Goal: Task Accomplishment & Management: Use online tool/utility

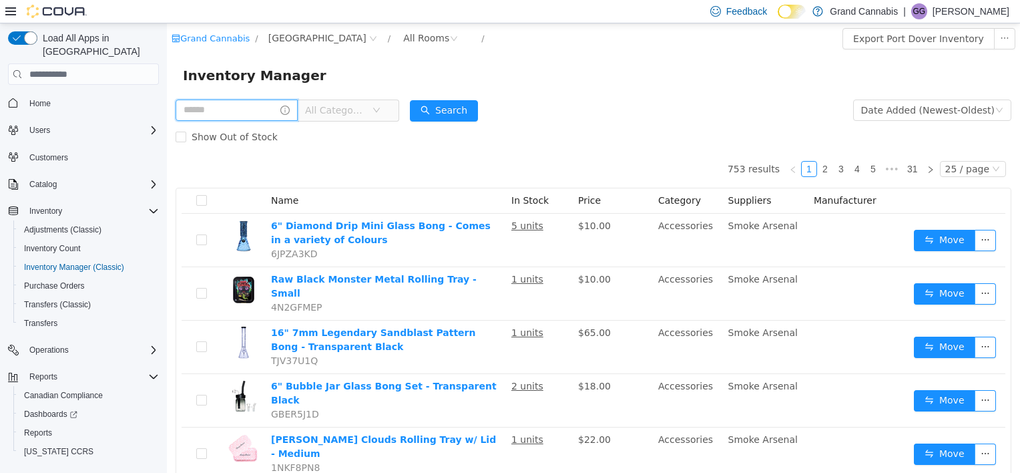
click at [237, 108] on input "text" at bounding box center [237, 110] width 122 height 21
click at [223, 114] on input "text" at bounding box center [237, 110] width 122 height 21
type input "**********"
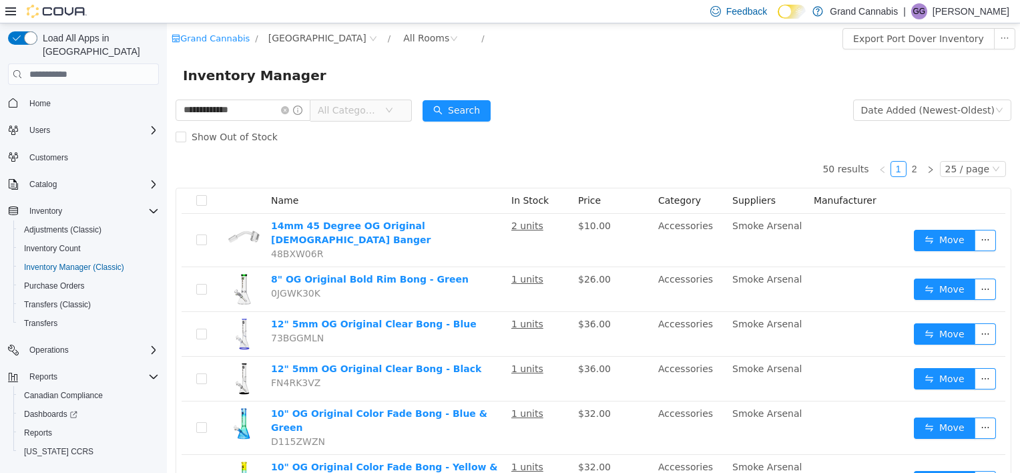
click at [385, 111] on span "All Categories" at bounding box center [351, 110] width 67 height 20
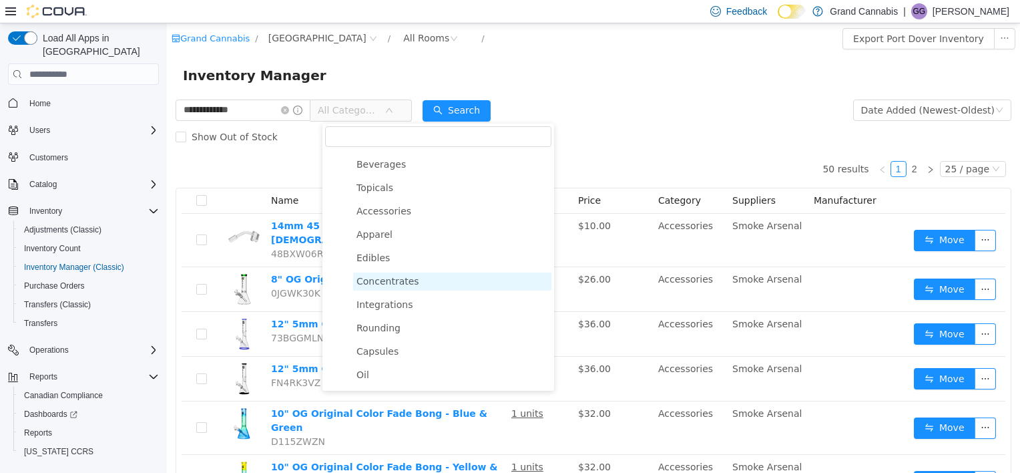
scroll to position [134, 0]
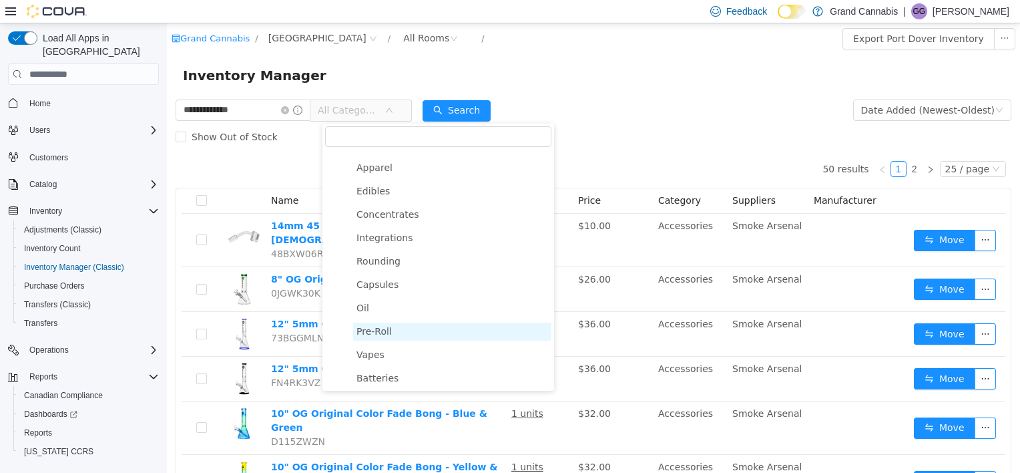
click at [393, 337] on span "Pre-Roll" at bounding box center [452, 332] width 198 height 18
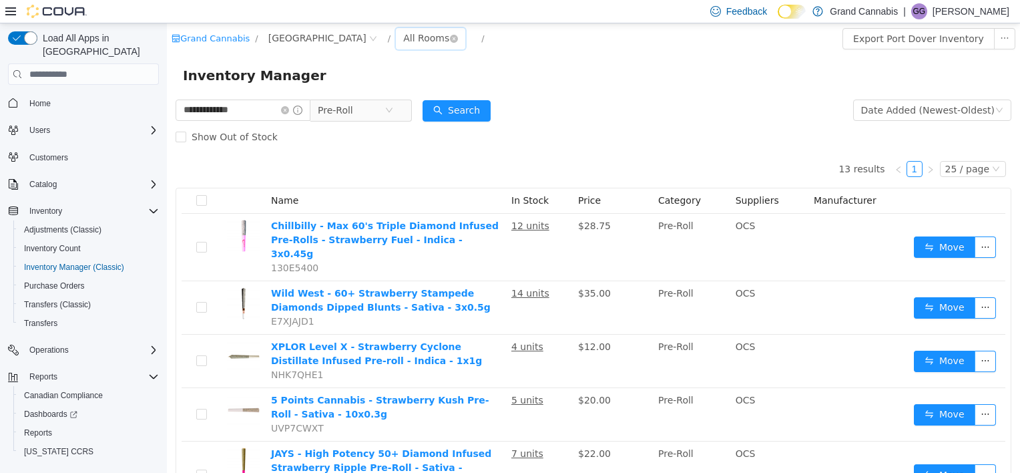
click at [403, 43] on div "All Rooms" at bounding box center [426, 38] width 46 height 20
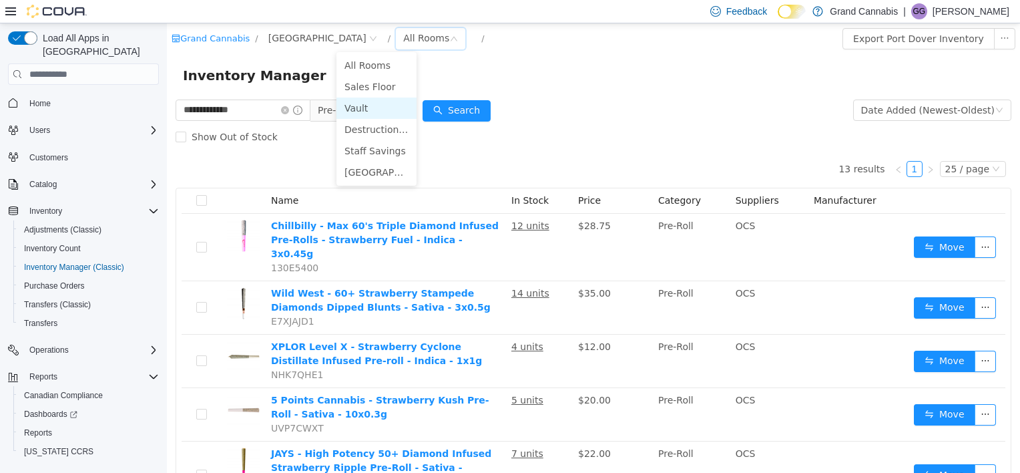
click at [380, 109] on li "Vault" at bounding box center [377, 108] width 80 height 21
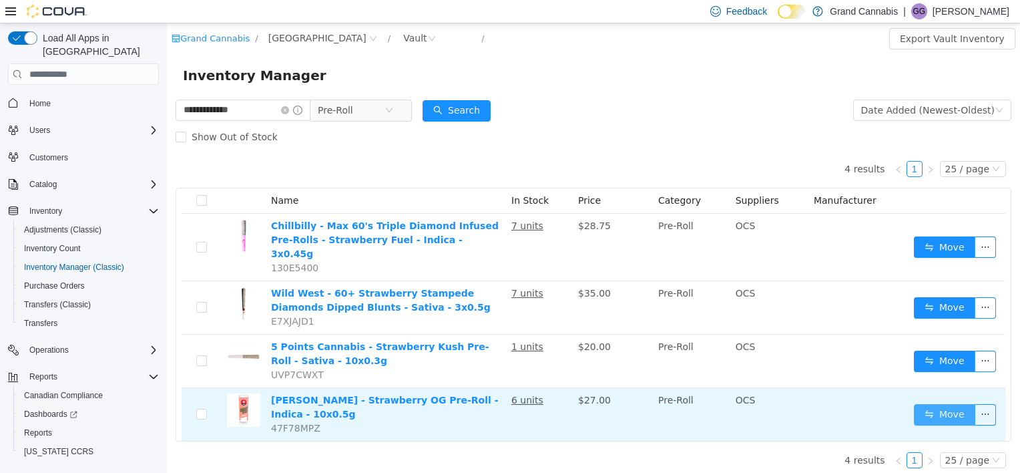
click at [940, 404] on button "Move" at bounding box center [944, 414] width 61 height 21
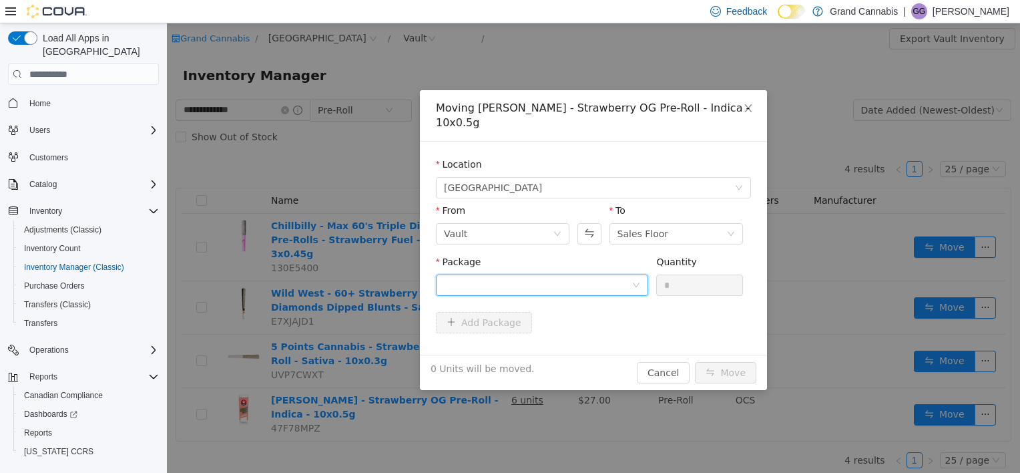
click at [534, 287] on div at bounding box center [538, 285] width 188 height 20
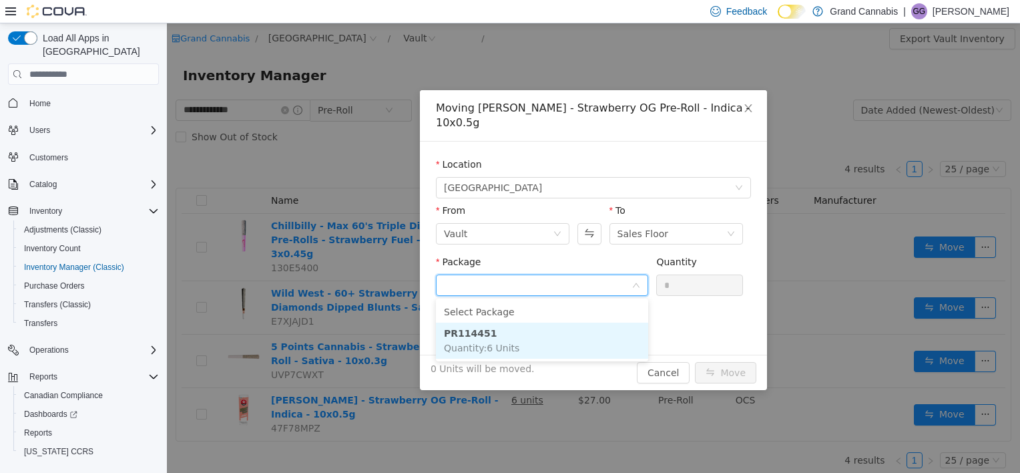
click at [509, 352] on span "Quantity : 6 Units" at bounding box center [481, 348] width 75 height 11
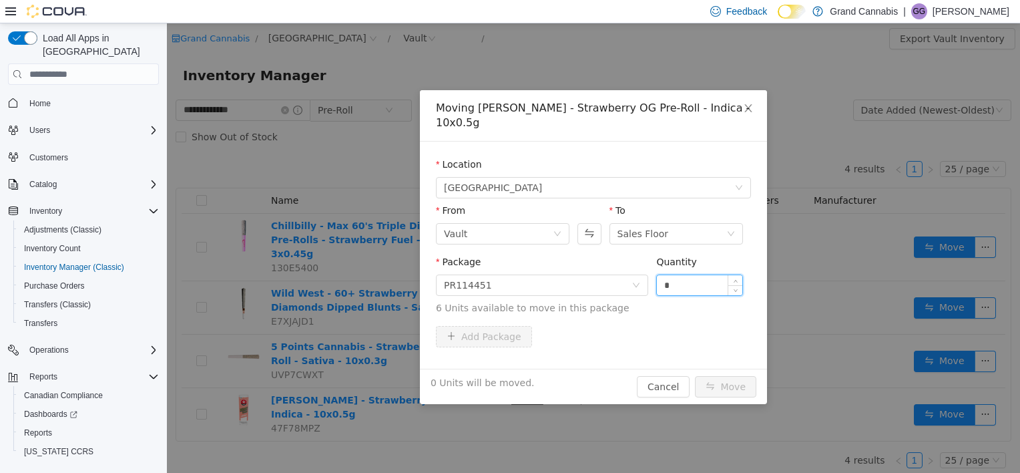
click at [699, 286] on input "*" at bounding box center [699, 285] width 85 height 20
type input "*"
click at [664, 391] on button "Cancel" at bounding box center [663, 386] width 53 height 21
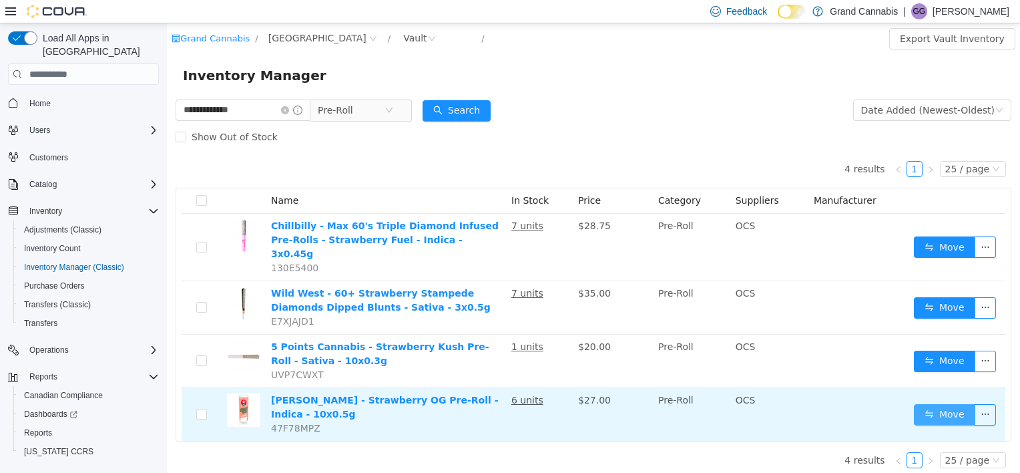
click at [940, 404] on button "Move" at bounding box center [944, 414] width 61 height 21
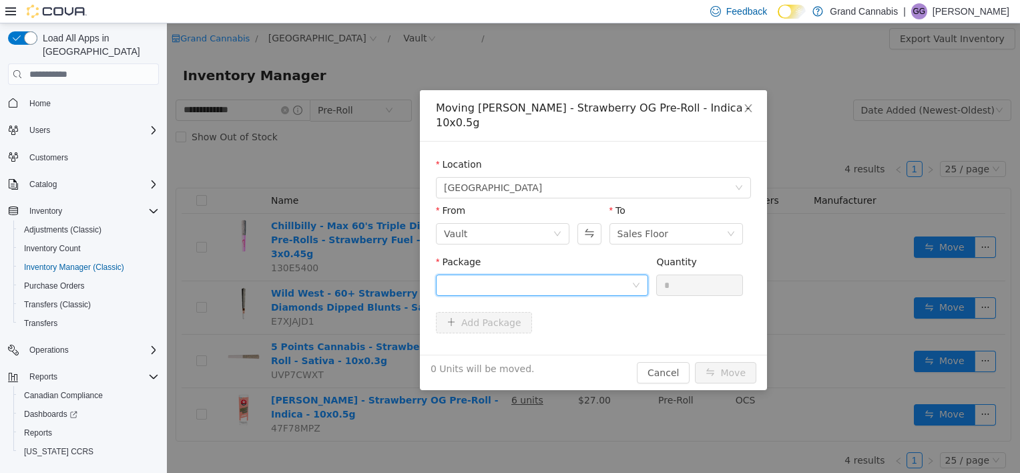
drag, startPoint x: 591, startPoint y: 284, endPoint x: 588, endPoint y: 295, distance: 11.0
click at [591, 285] on div at bounding box center [538, 285] width 188 height 20
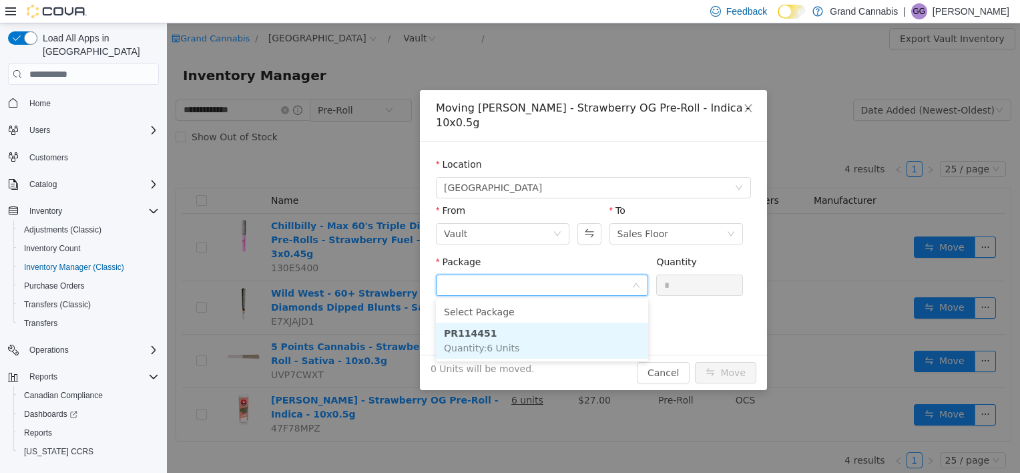
click at [526, 359] on ul "Select Package PR114451 Quantity : 6 Units" at bounding box center [542, 330] width 212 height 63
click at [529, 341] on li "PR114451 Quantity : 6 Units" at bounding box center [542, 341] width 212 height 36
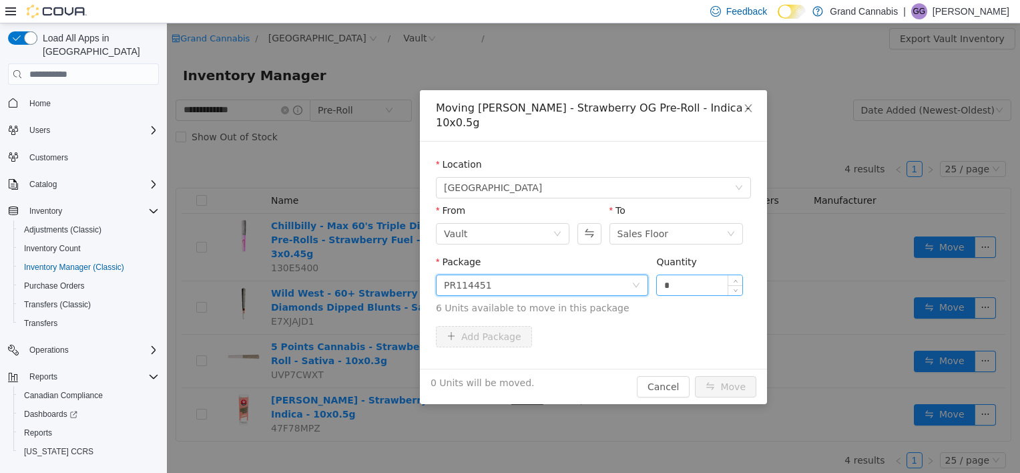
click at [693, 284] on input "*" at bounding box center [699, 285] width 85 height 20
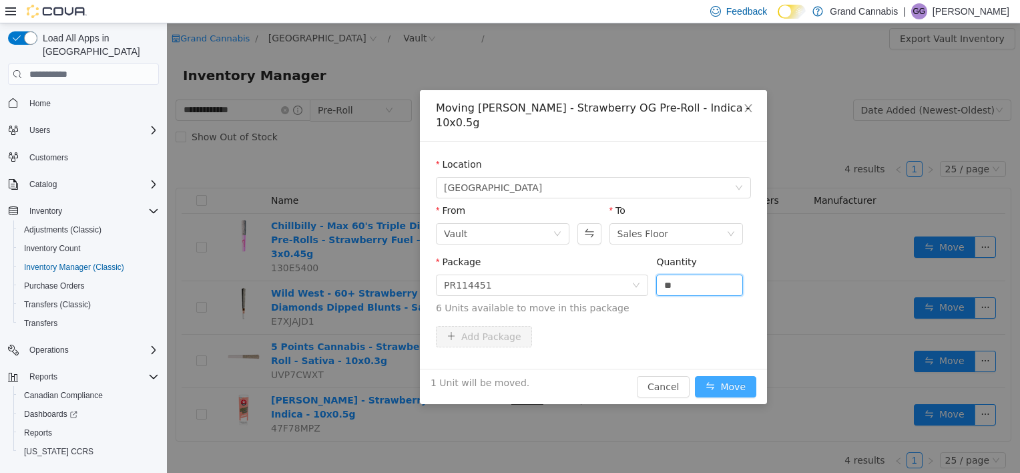
type input "*"
click at [719, 381] on button "Move" at bounding box center [725, 386] width 61 height 21
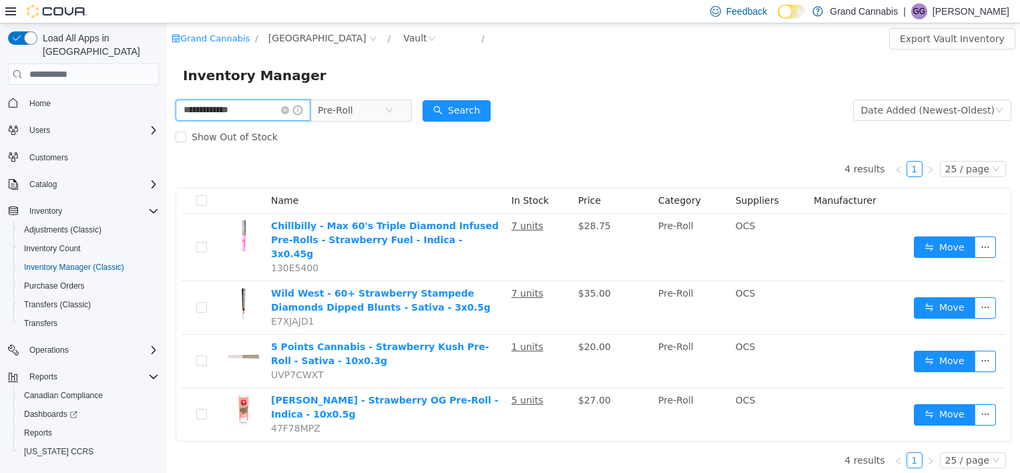
drag, startPoint x: 252, startPoint y: 112, endPoint x: 61, endPoint y: 137, distance: 192.6
click at [167, 137] on html "**********" at bounding box center [593, 247] width 853 height 449
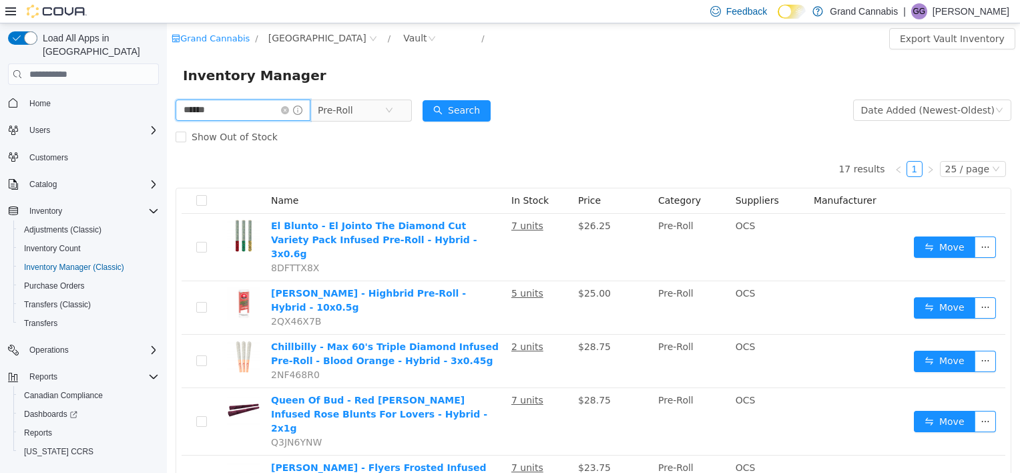
click at [192, 111] on input "******" at bounding box center [243, 110] width 135 height 21
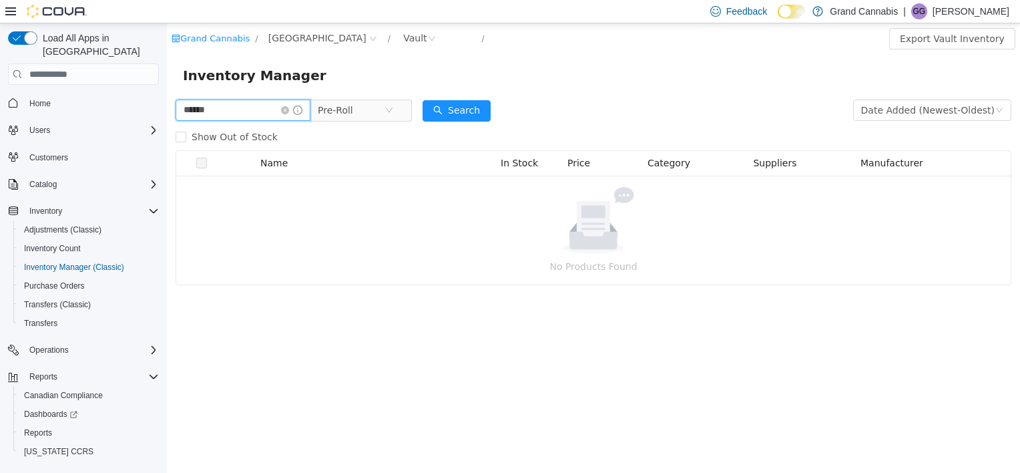
click at [238, 119] on input "******" at bounding box center [243, 110] width 135 height 21
type input "********"
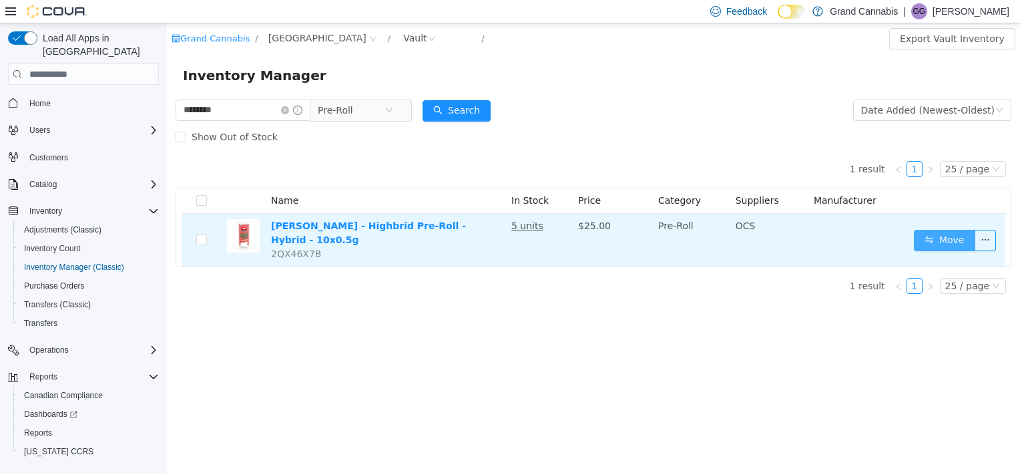
click at [934, 234] on button "Move" at bounding box center [944, 240] width 61 height 21
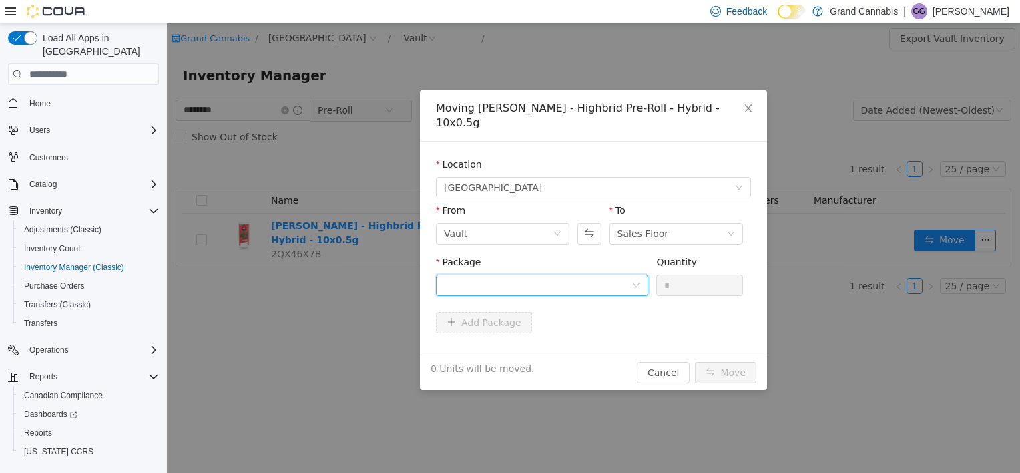
click at [510, 275] on div at bounding box center [538, 285] width 188 height 20
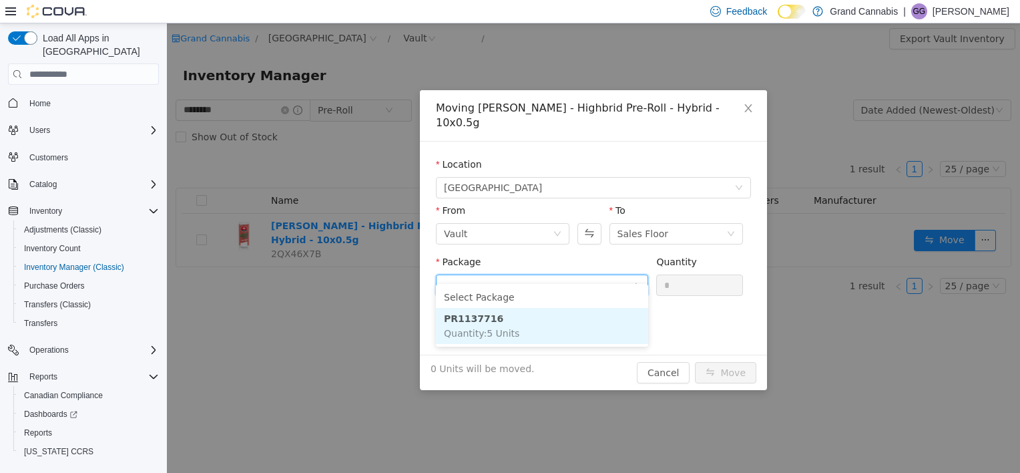
click at [508, 335] on span "Quantity : 5 Units" at bounding box center [481, 333] width 75 height 11
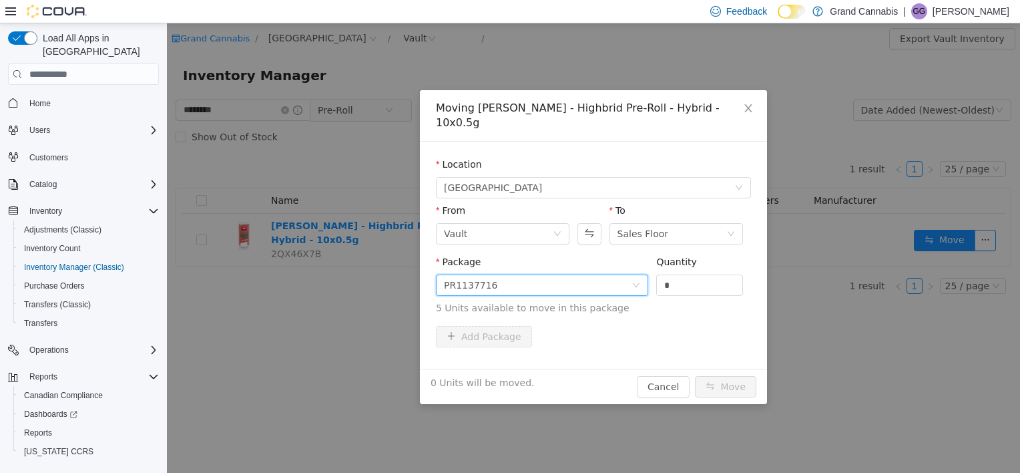
click at [678, 256] on div "Quantity" at bounding box center [699, 264] width 87 height 19
click at [681, 275] on input "*" at bounding box center [699, 285] width 85 height 20
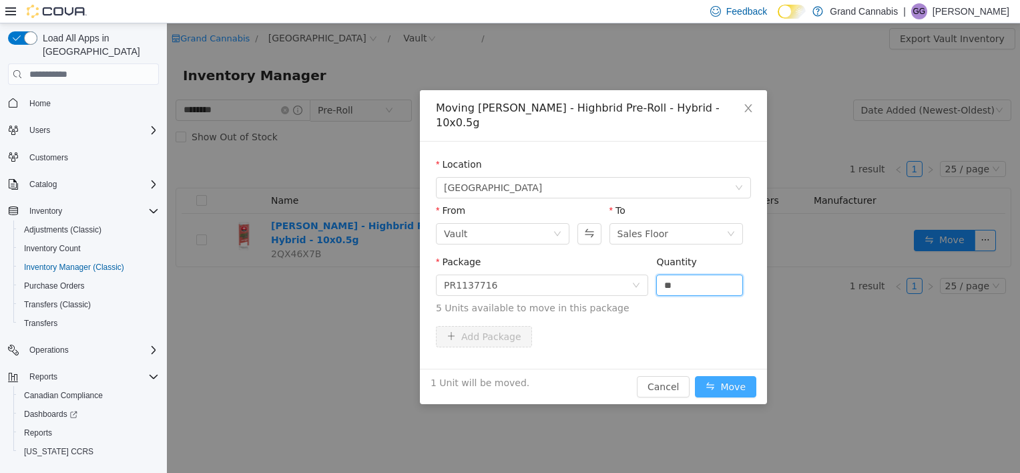
type input "*"
click at [739, 376] on button "Move" at bounding box center [725, 386] width 61 height 21
